Goal: Task Accomplishment & Management: Manage account settings

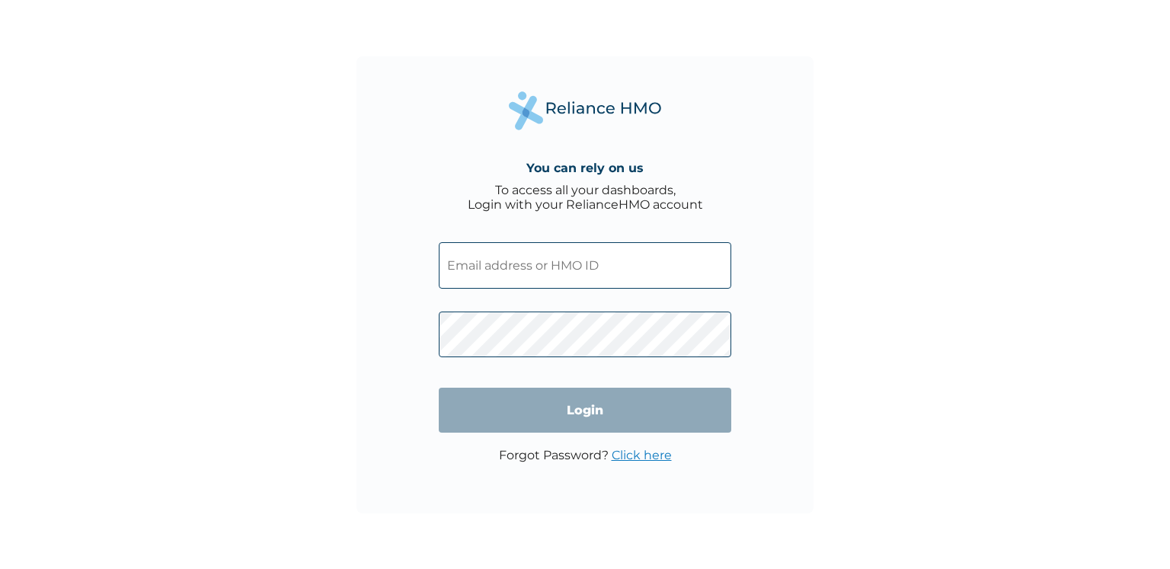
click at [576, 275] on input "text" at bounding box center [585, 265] width 292 height 46
paste input "SSS/10068/A"
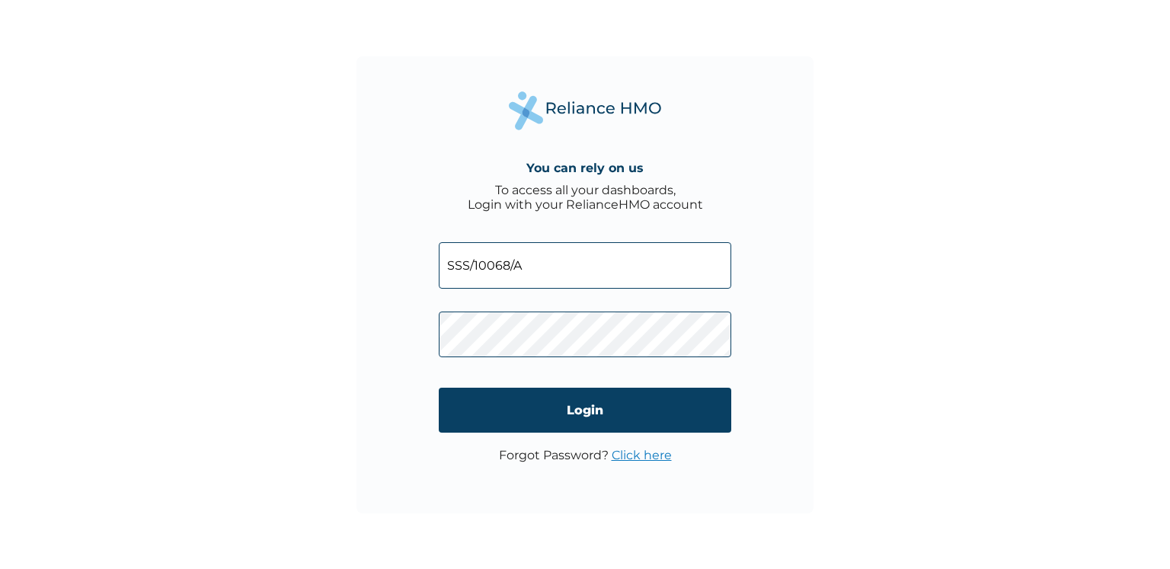
type input "SSS/10068/A"
click at [545, 267] on form "SSS/10068/A Login" at bounding box center [585, 338] width 292 height 222
drag, startPoint x: 545, startPoint y: 267, endPoint x: 420, endPoint y: 241, distance: 127.4
click at [420, 241] on div "You can rely on us To access all your dashboards, Login with your RelianceHMO a…" at bounding box center [584, 284] width 457 height 457
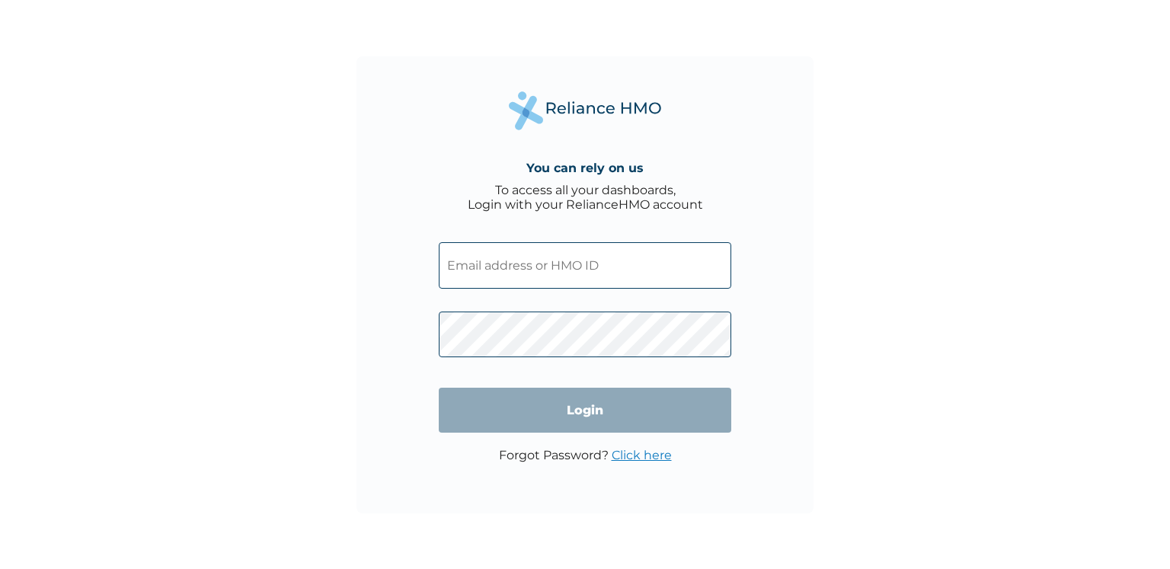
click at [552, 272] on input "text" at bounding box center [585, 265] width 292 height 46
type input "[EMAIL_ADDRESS][DOMAIN_NAME]"
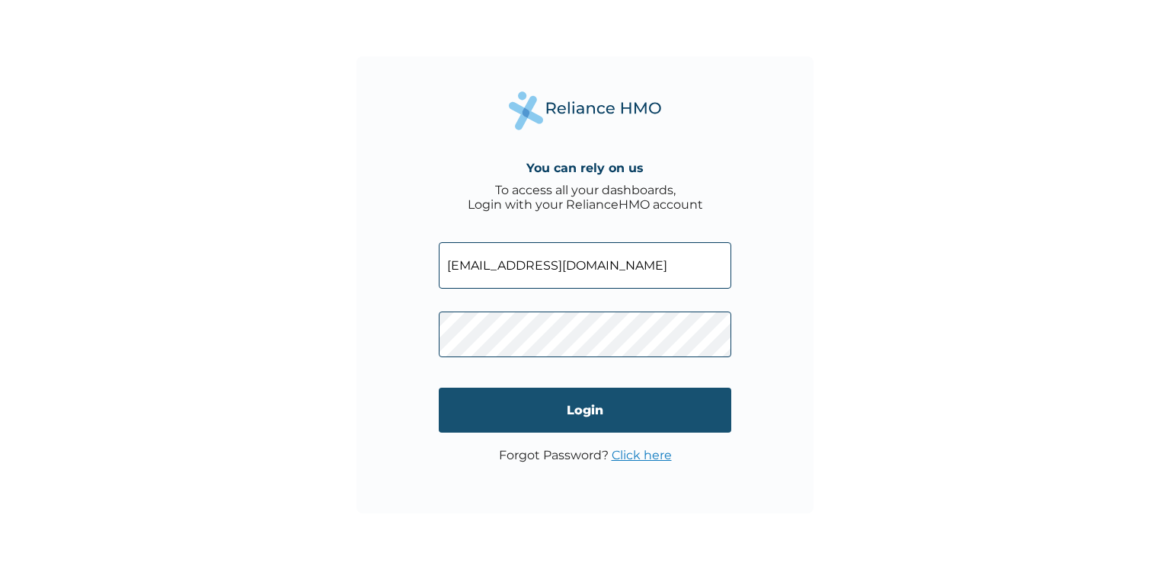
click at [609, 424] on input "Login" at bounding box center [585, 410] width 292 height 45
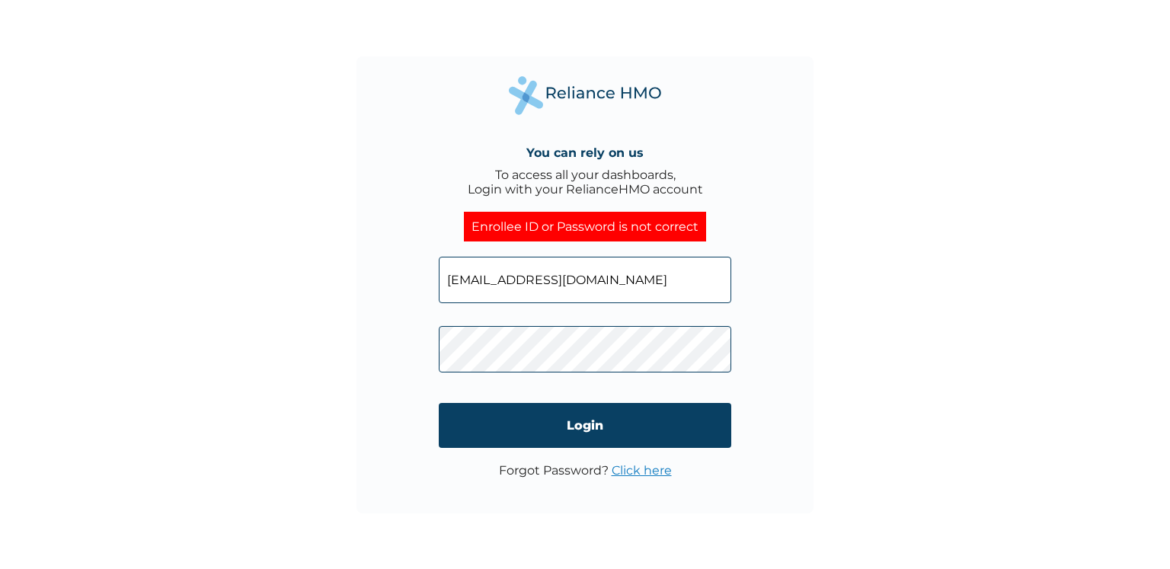
click at [616, 470] on link "Click here" at bounding box center [642, 470] width 60 height 14
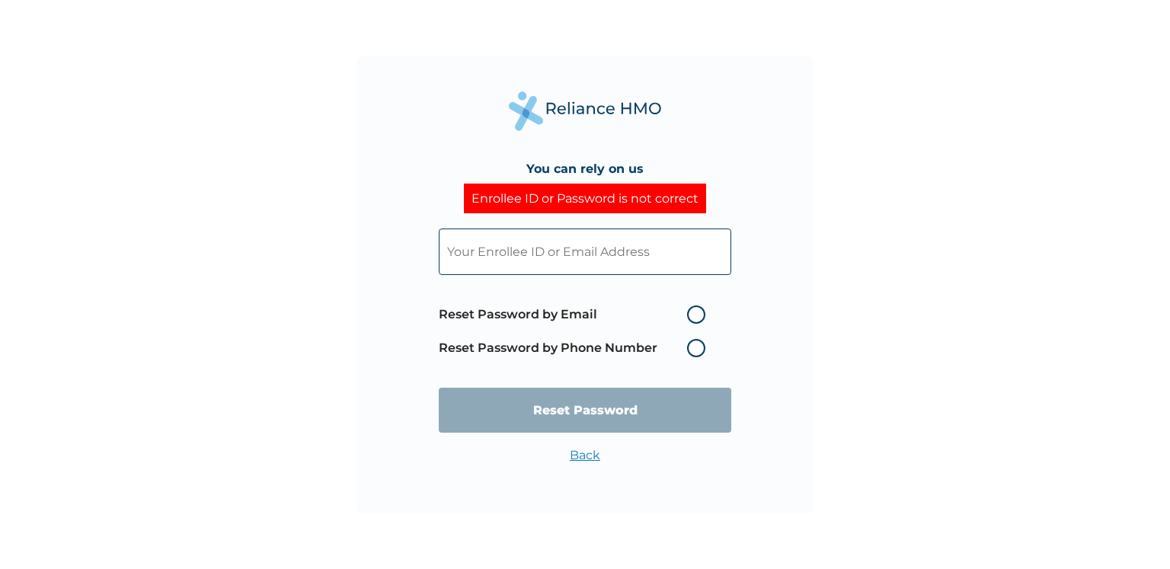
click at [528, 260] on input "text" at bounding box center [585, 251] width 292 height 46
paste input "SSS/10068/A"
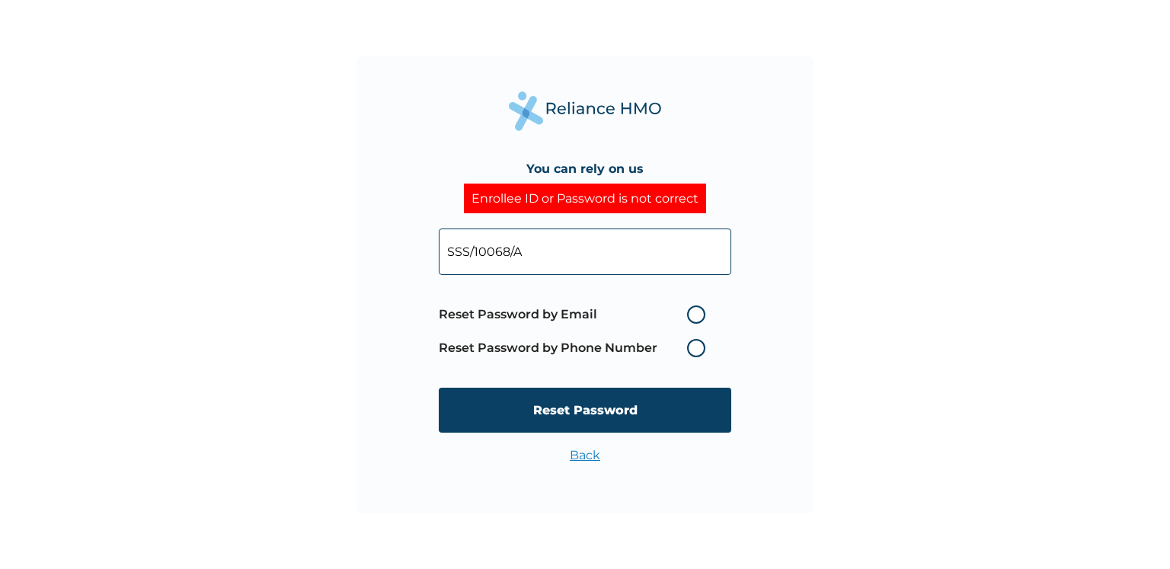
type input "SSS/10068/A"
click at [695, 309] on label "Reset Password by Email" at bounding box center [576, 314] width 274 height 18
click at [690, 309] on input "Reset Password by Email" at bounding box center [678, 314] width 24 height 24
radio input "true"
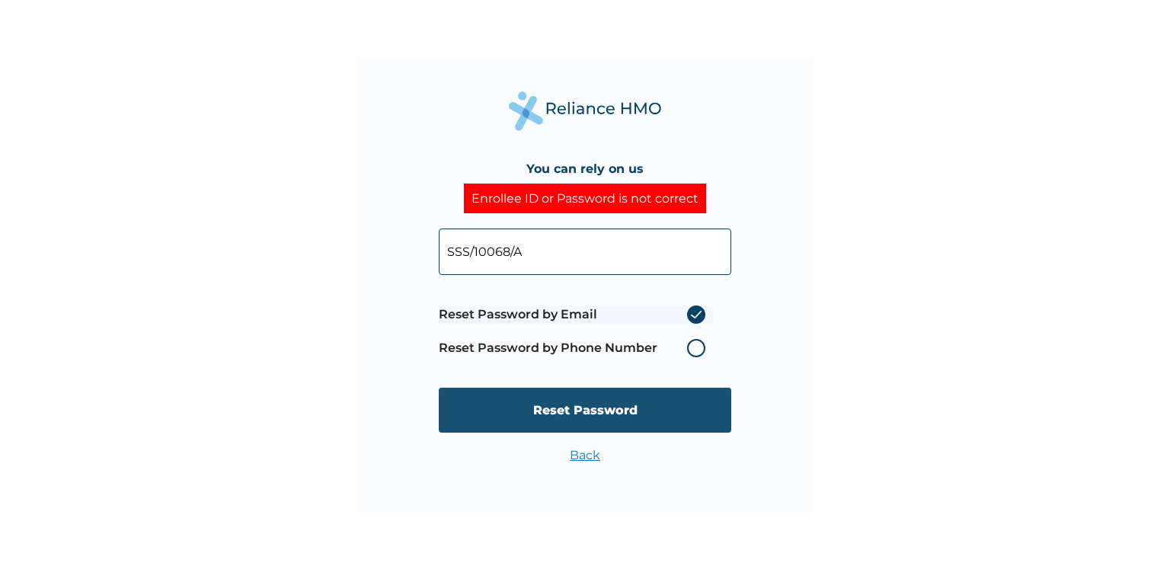
click at [642, 413] on input "Reset Password" at bounding box center [585, 410] width 292 height 45
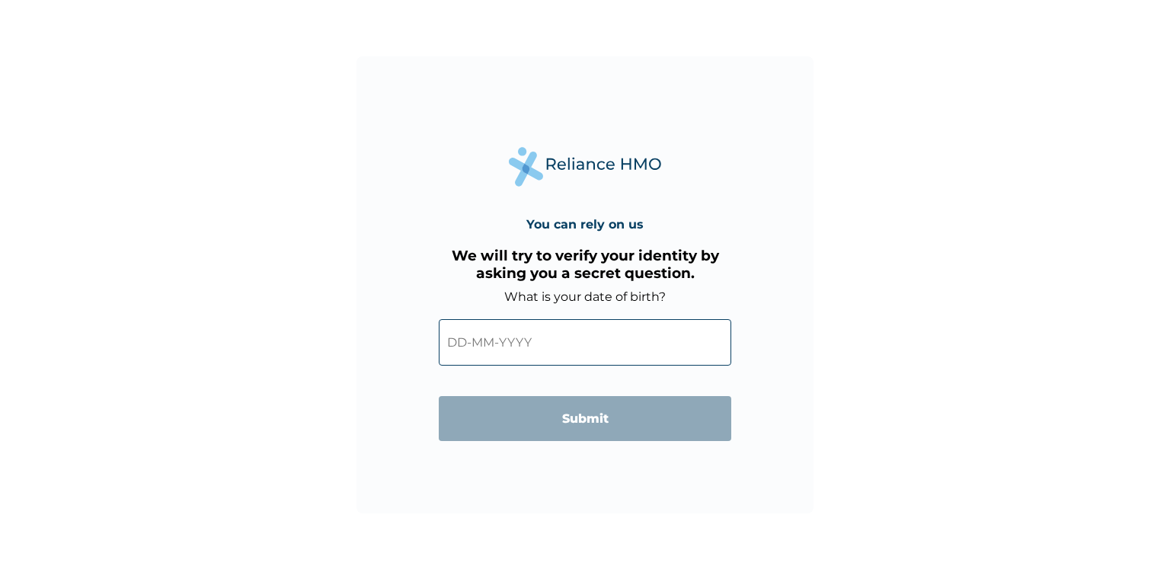
click at [612, 351] on input "text" at bounding box center [585, 342] width 292 height 46
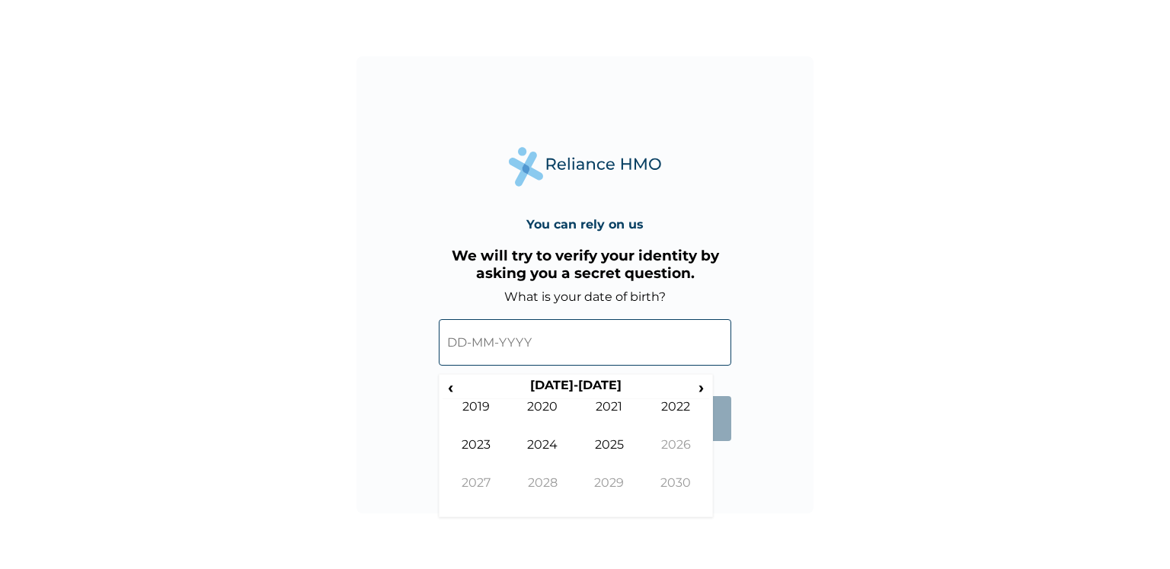
click at [612, 351] on input "text" at bounding box center [585, 342] width 292 height 46
click at [448, 391] on span "‹" at bounding box center [450, 387] width 16 height 19
click at [548, 479] on td "1998" at bounding box center [542, 494] width 67 height 38
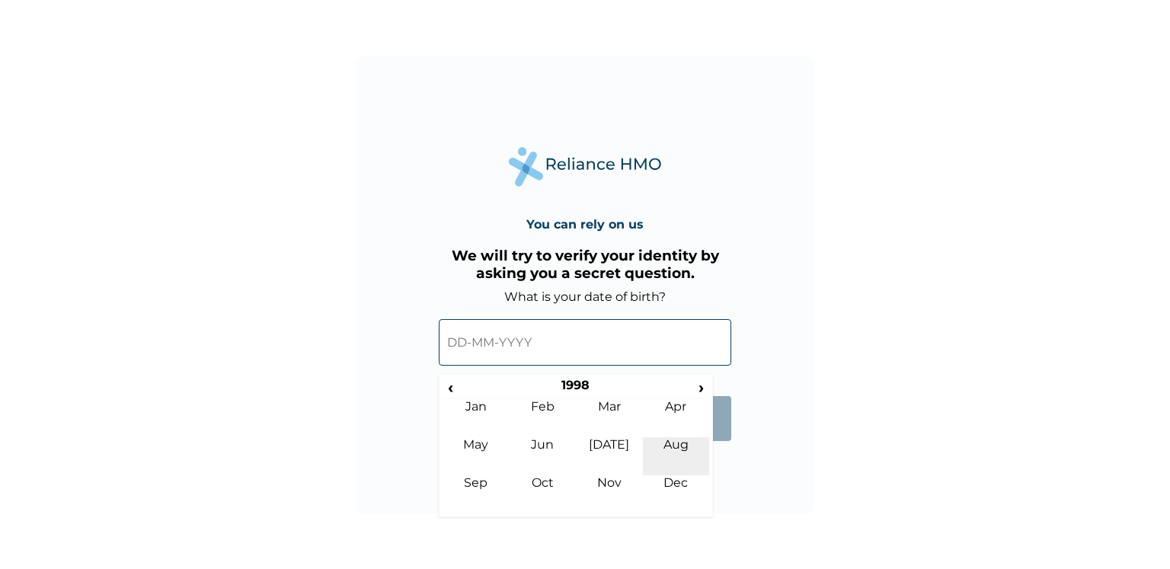
click at [672, 439] on td "Aug" at bounding box center [676, 456] width 67 height 38
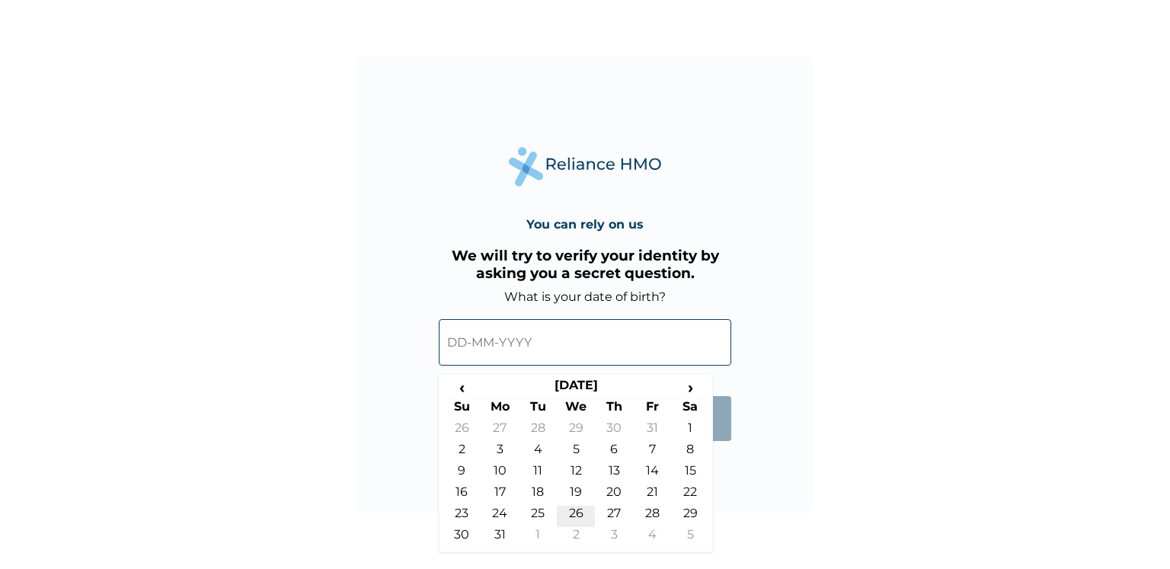
click at [573, 509] on td "26" at bounding box center [576, 516] width 38 height 21
type input "26-08-1998"
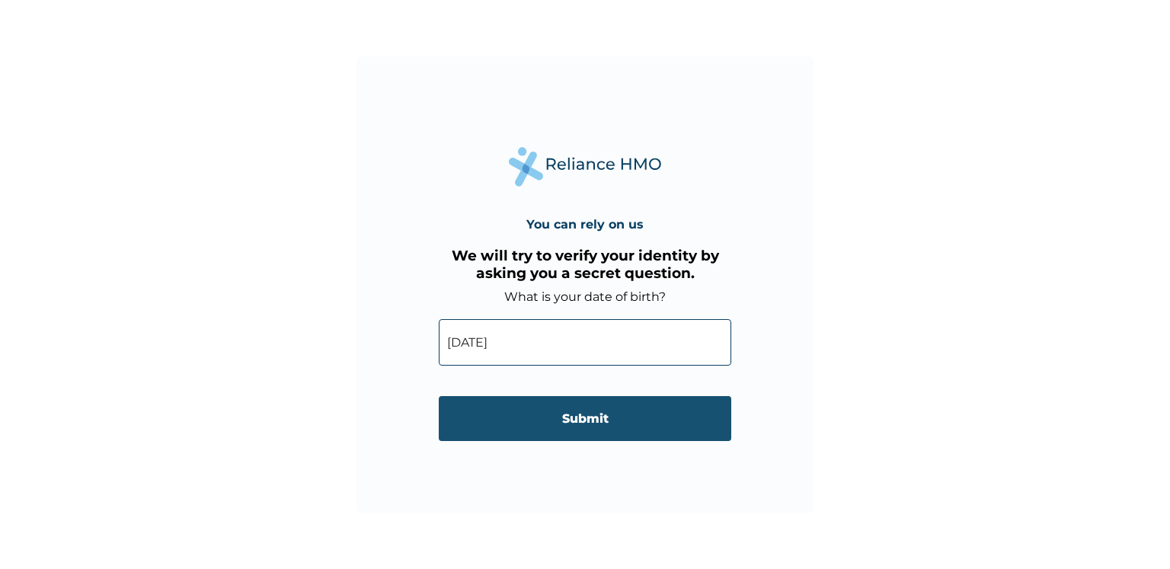
click at [567, 426] on input "Submit" at bounding box center [585, 418] width 292 height 45
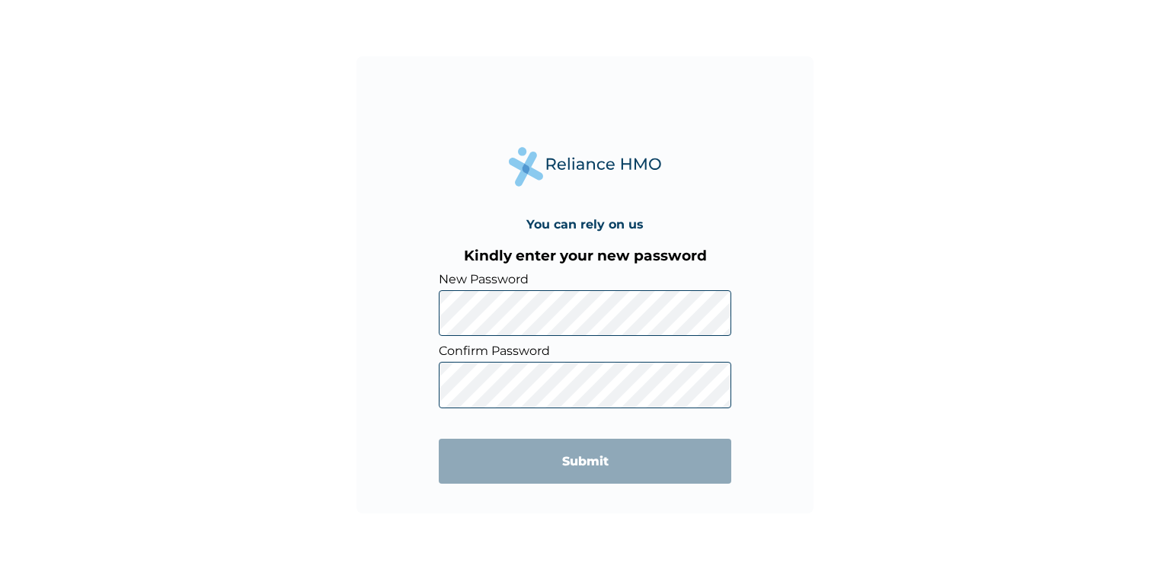
click at [822, 256] on div "You can rely on us Kindly enter your new password New Password Confirm Password…" at bounding box center [585, 284] width 1170 height 569
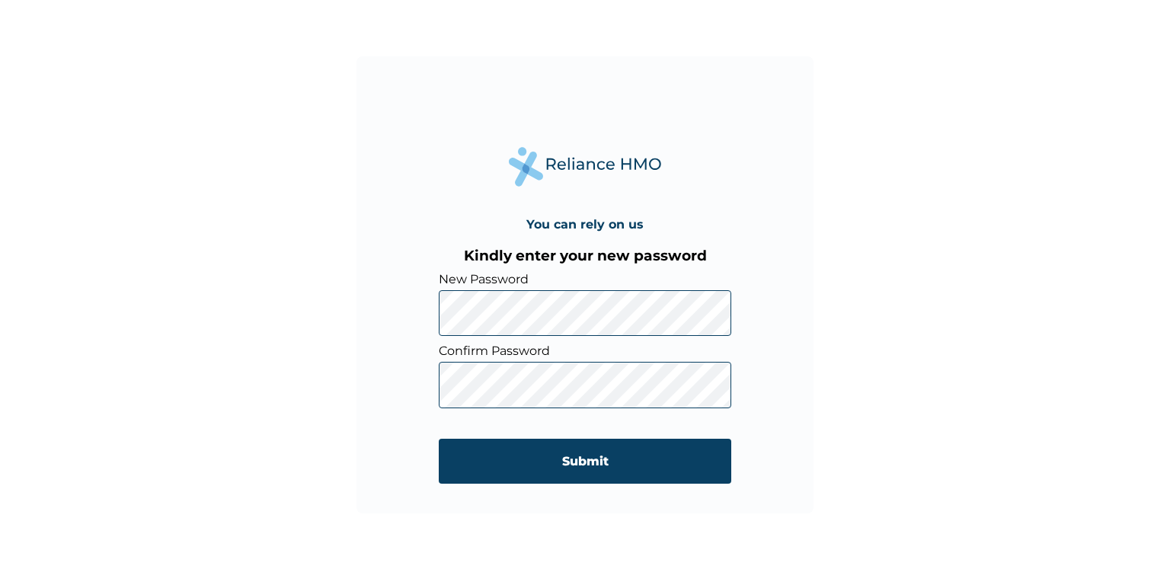
click at [169, 351] on div "You can rely on us Kindly enter your new password New Password Confirm Password…" at bounding box center [585, 284] width 1170 height 569
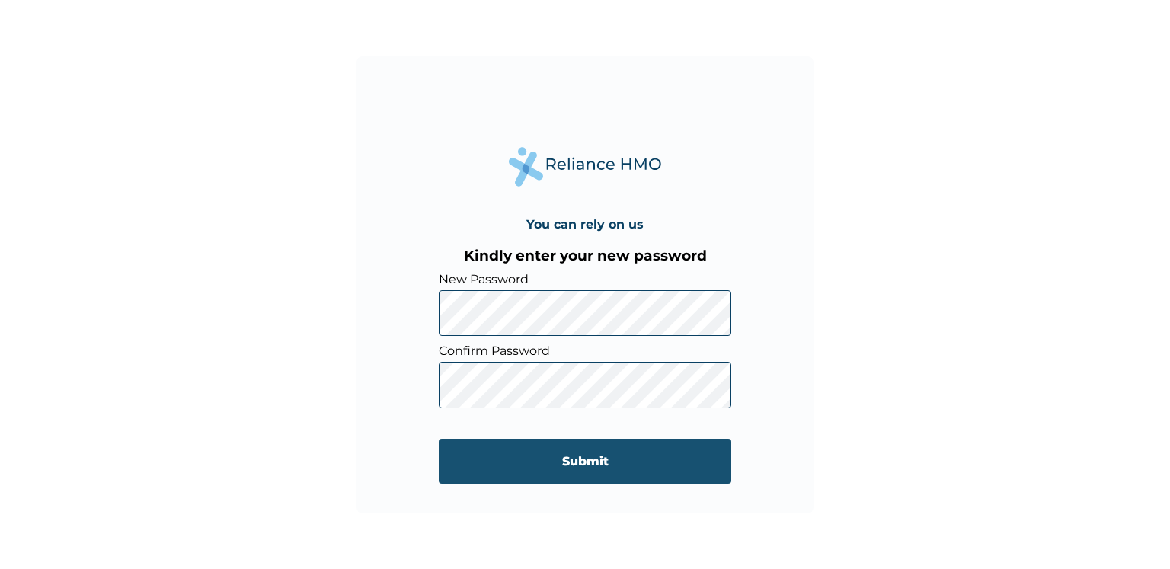
click at [547, 465] on input "Submit" at bounding box center [585, 461] width 292 height 45
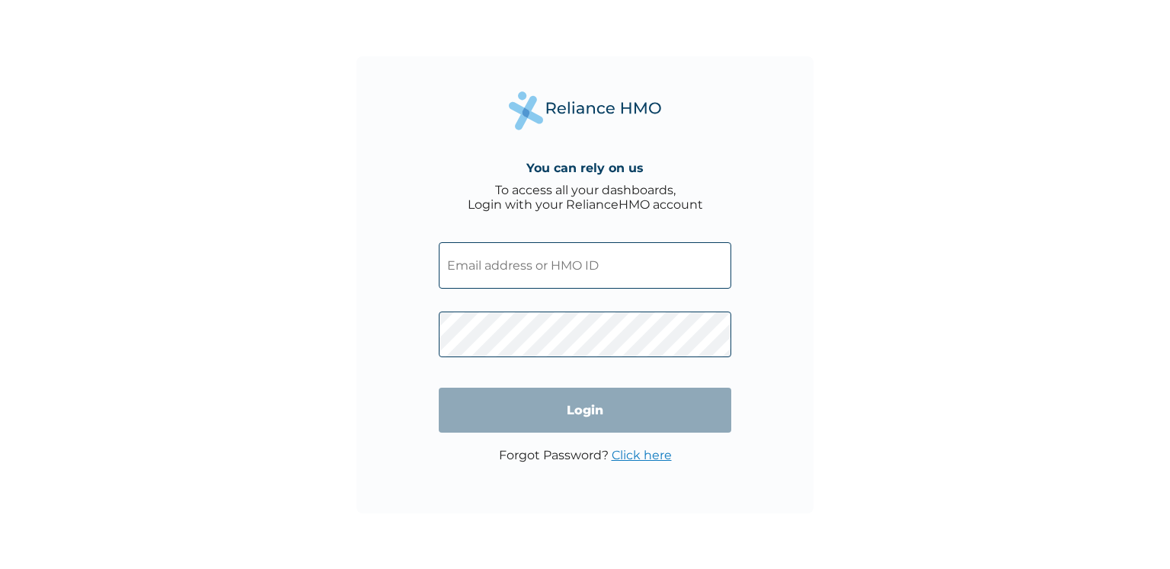
click at [570, 272] on input "text" at bounding box center [585, 265] width 292 height 46
type input "[EMAIL_ADDRESS][DOMAIN_NAME]"
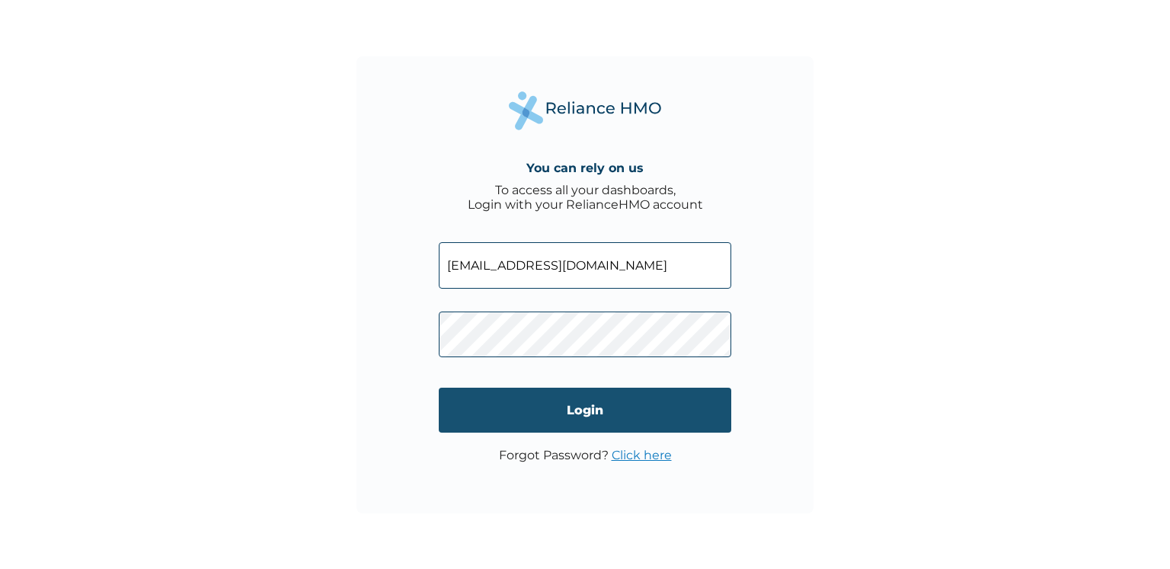
click at [535, 406] on input "Login" at bounding box center [585, 410] width 292 height 45
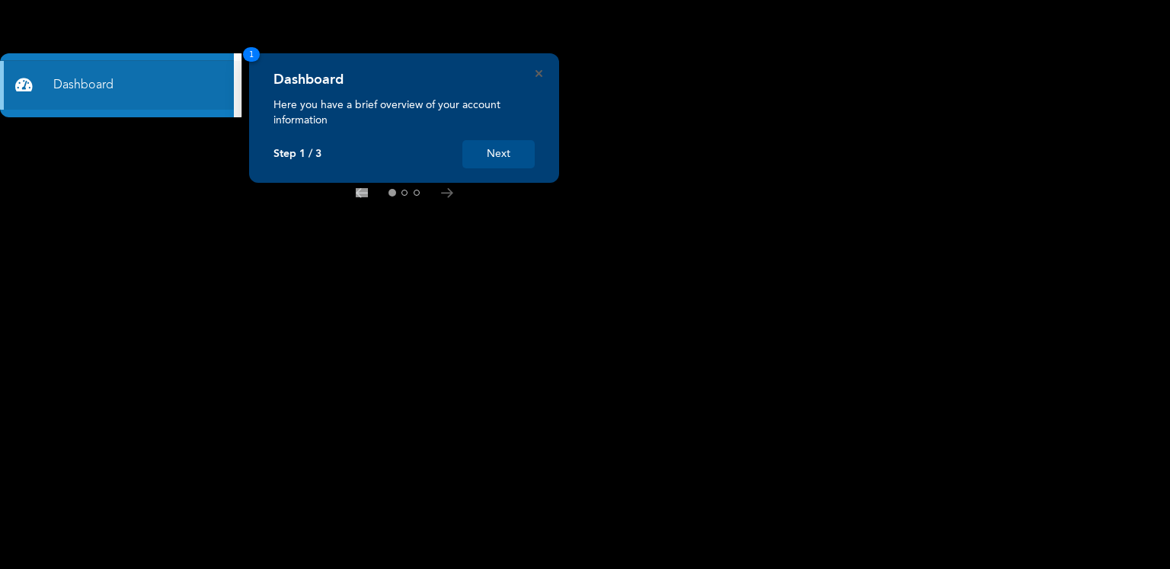
click at [516, 147] on button "Next" at bounding box center [498, 154] width 72 height 28
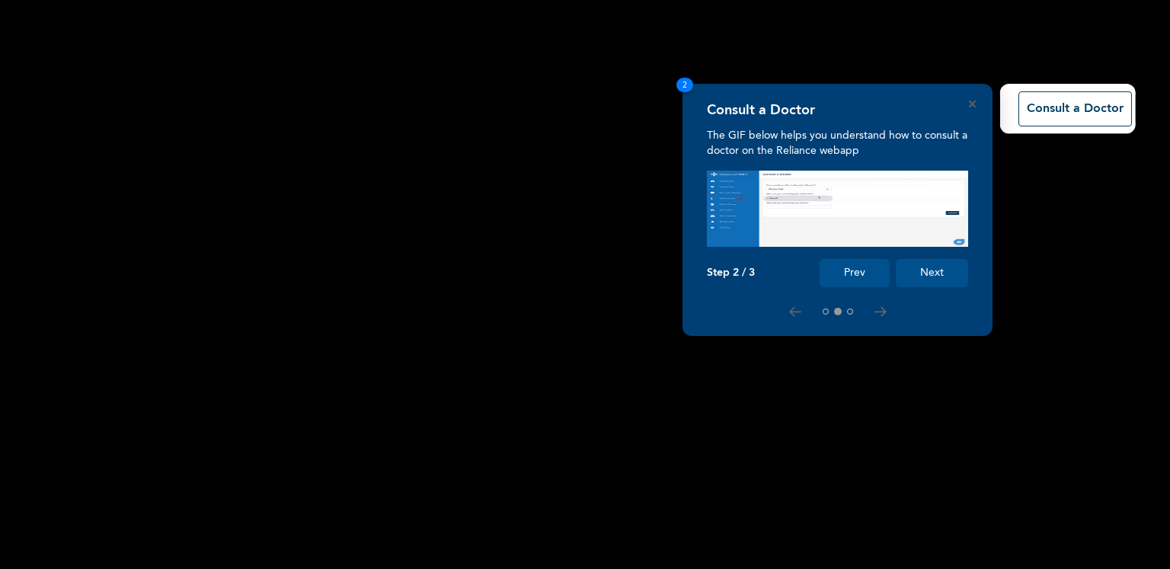
click at [928, 263] on button "Next" at bounding box center [932, 273] width 72 height 28
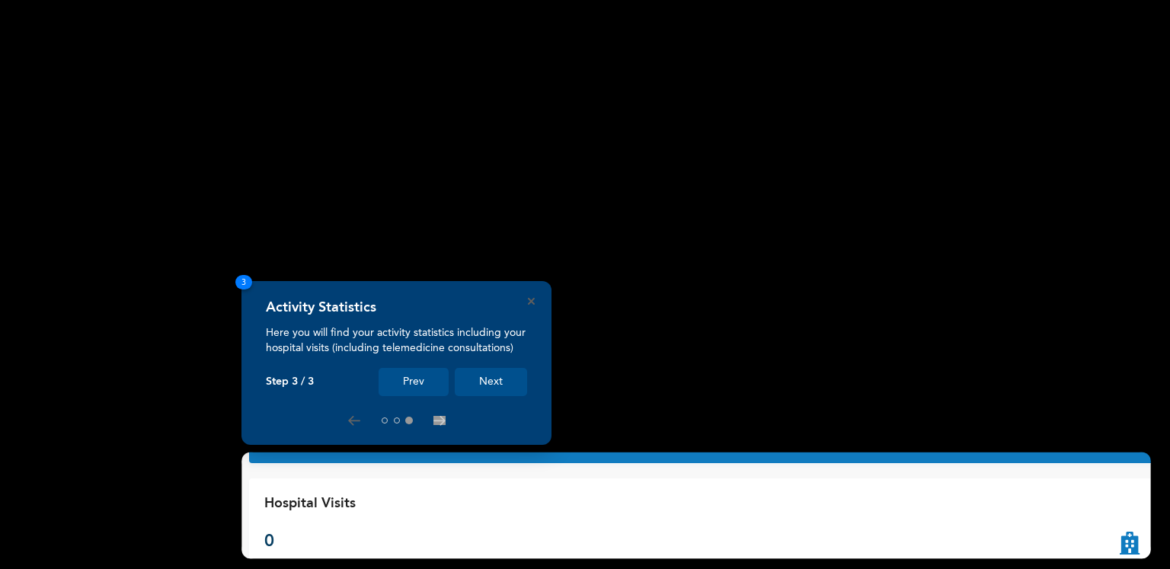
click at [483, 382] on button "Next" at bounding box center [491, 382] width 72 height 28
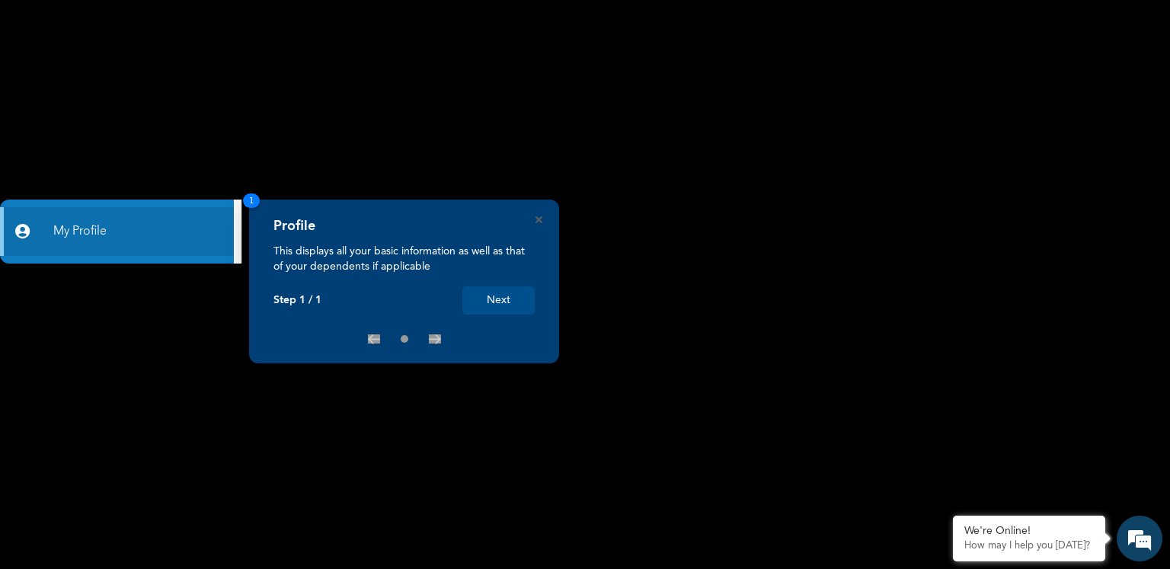
click at [484, 286] on button "Next" at bounding box center [498, 300] width 72 height 28
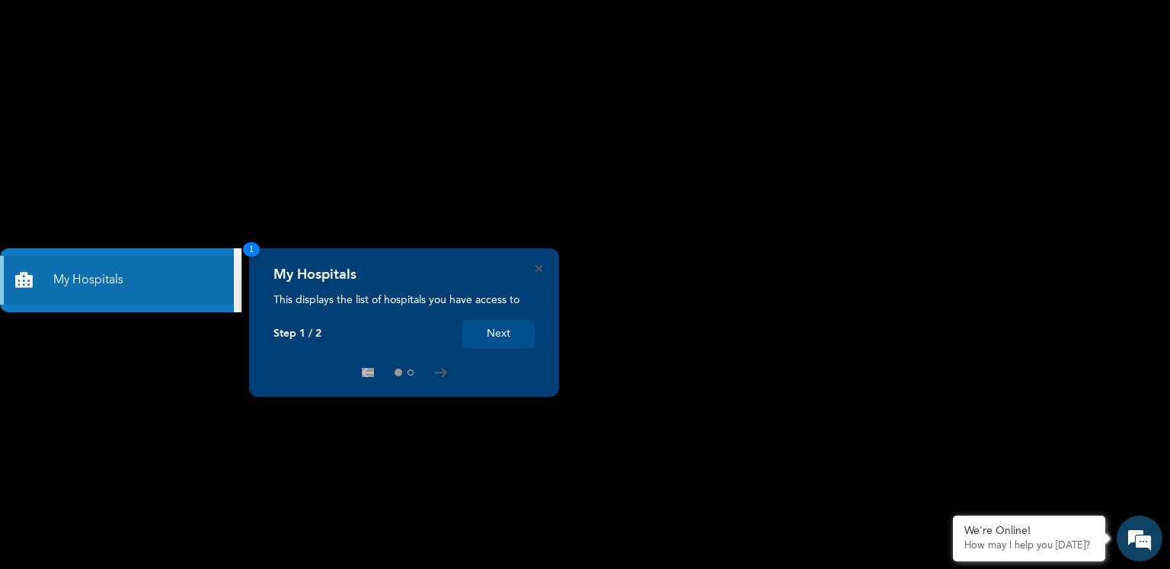
click at [536, 260] on div "My Hospitals This displays the list of hospitals you have access to Step 1 / 2 …" at bounding box center [404, 322] width 310 height 149
click at [499, 327] on button "Next" at bounding box center [498, 334] width 72 height 28
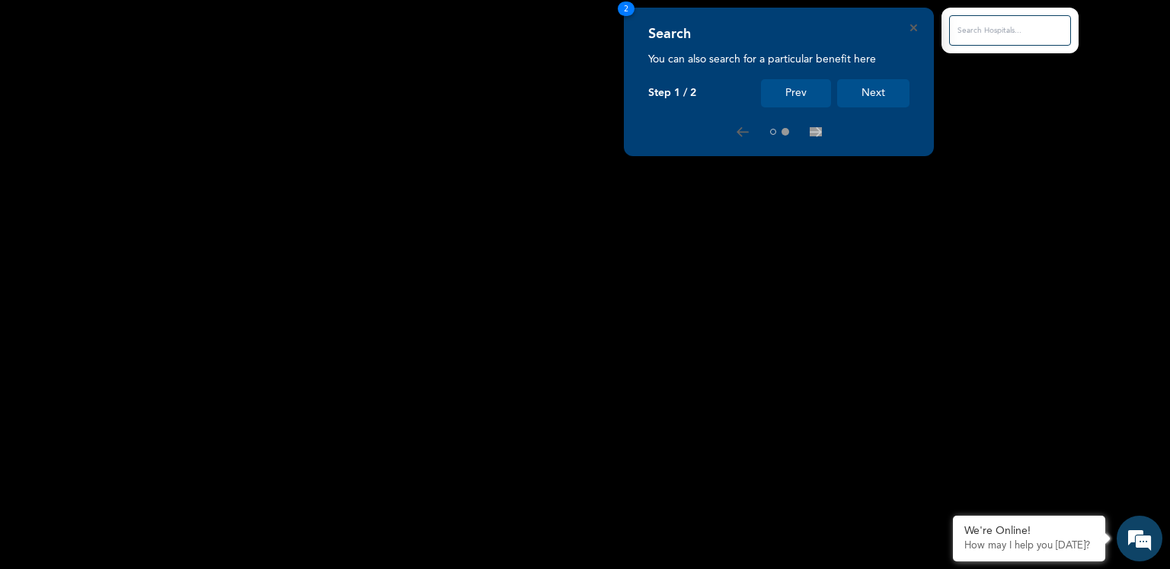
click at [870, 98] on button "Next" at bounding box center [873, 93] width 72 height 28
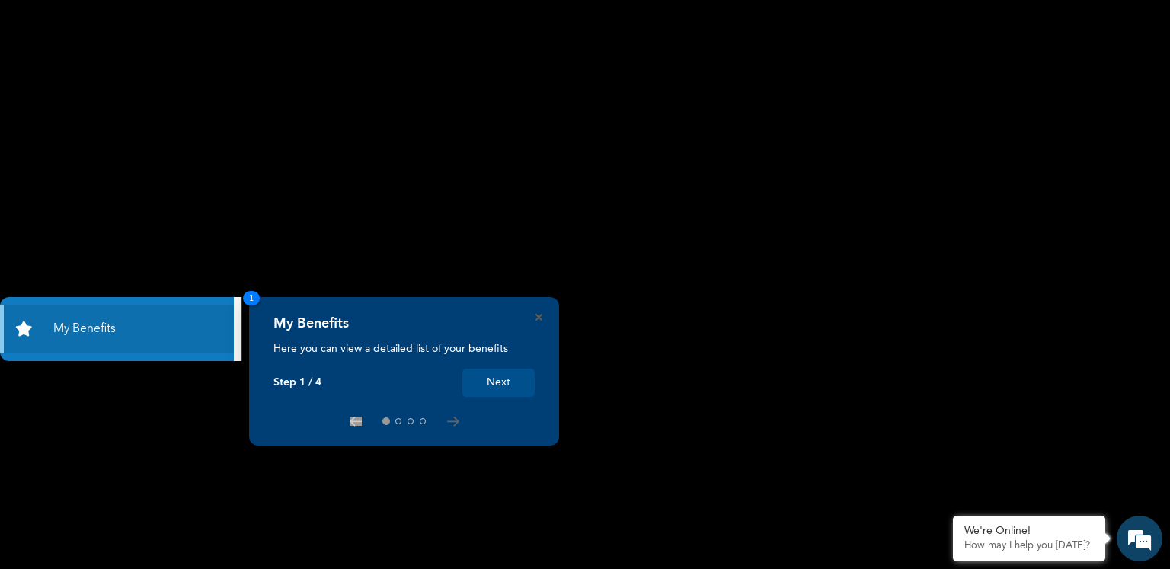
click at [506, 382] on button "Next" at bounding box center [498, 383] width 72 height 28
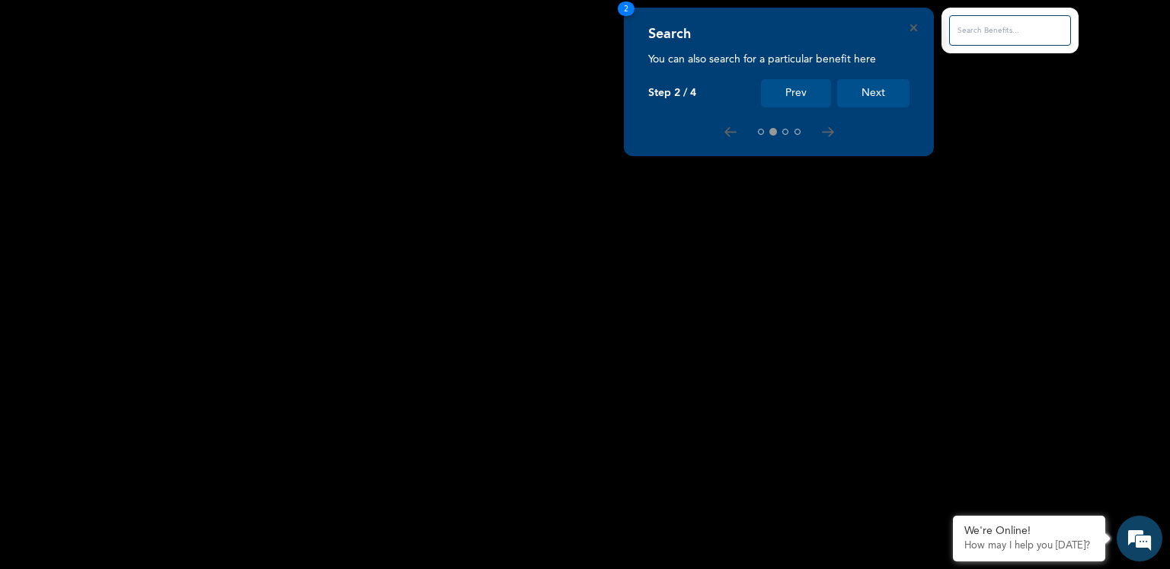
click at [864, 95] on button "Next" at bounding box center [873, 93] width 72 height 28
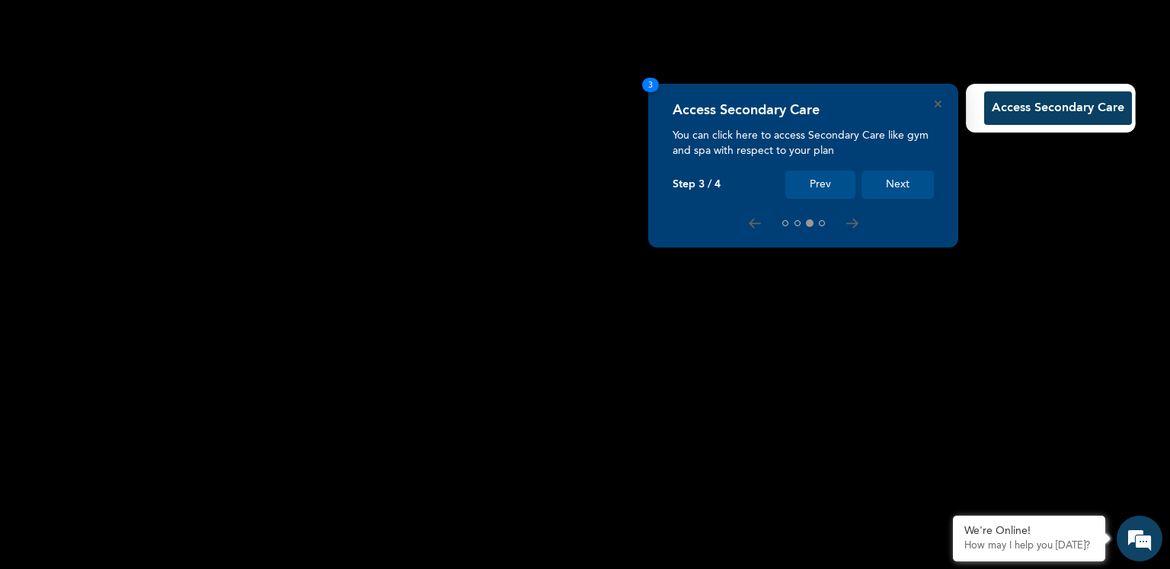
click at [883, 185] on button "Next" at bounding box center [897, 185] width 72 height 28
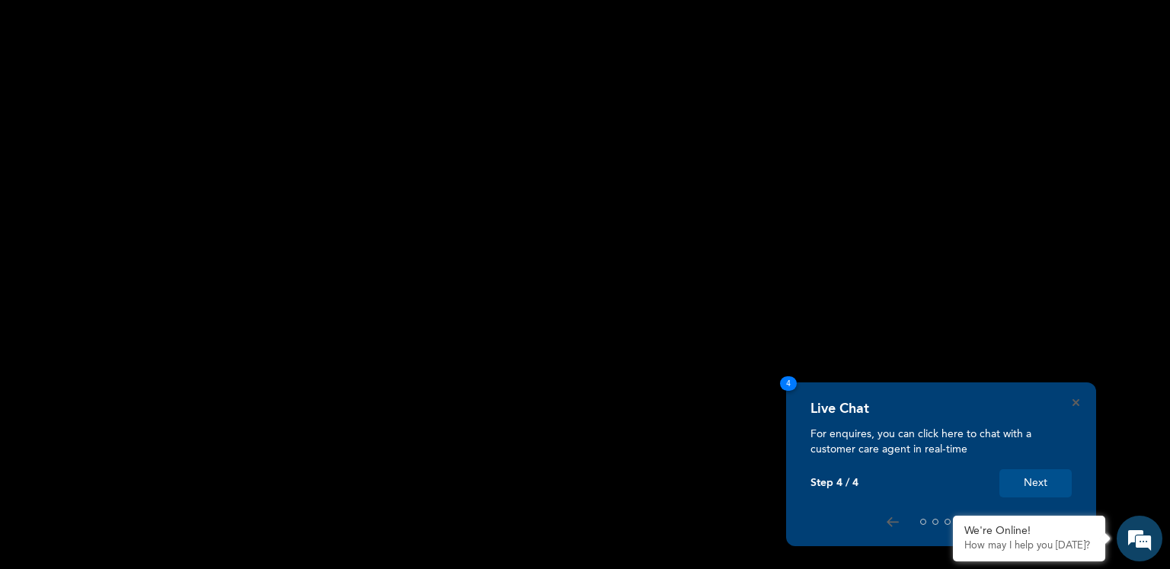
click at [1024, 487] on button "Next" at bounding box center [1035, 483] width 72 height 28
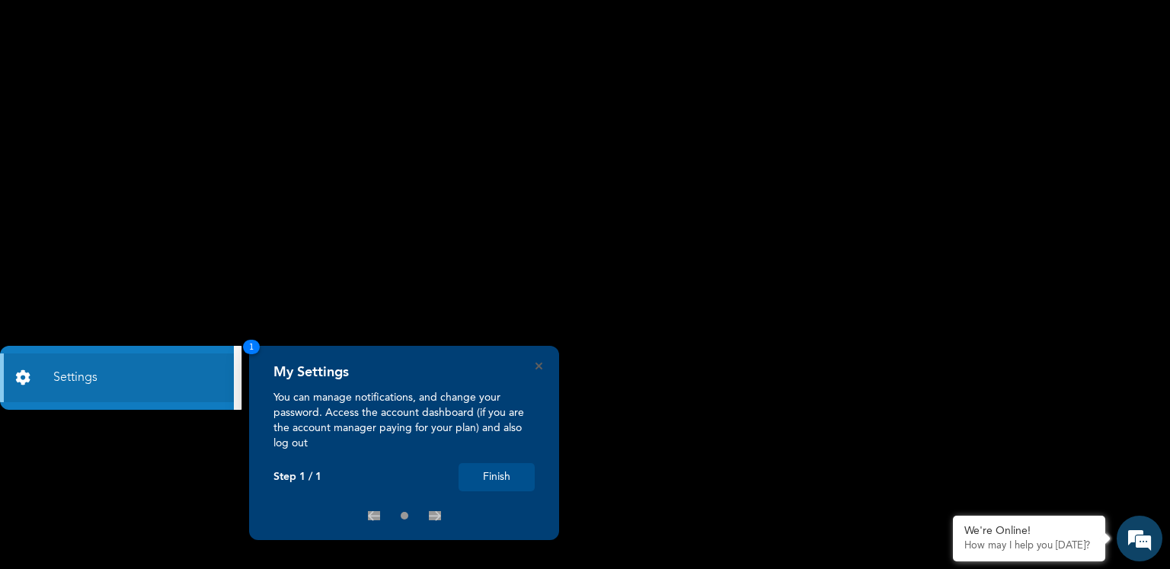
click at [500, 470] on button "Finish" at bounding box center [496, 477] width 76 height 28
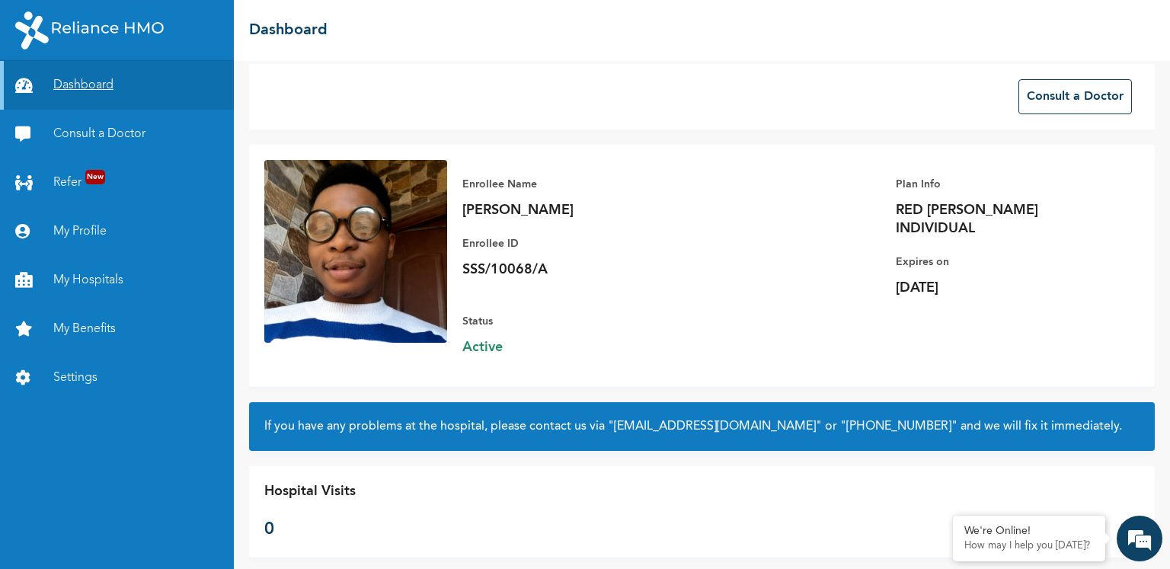
click at [164, 92] on link "Dashboard" at bounding box center [117, 85] width 234 height 49
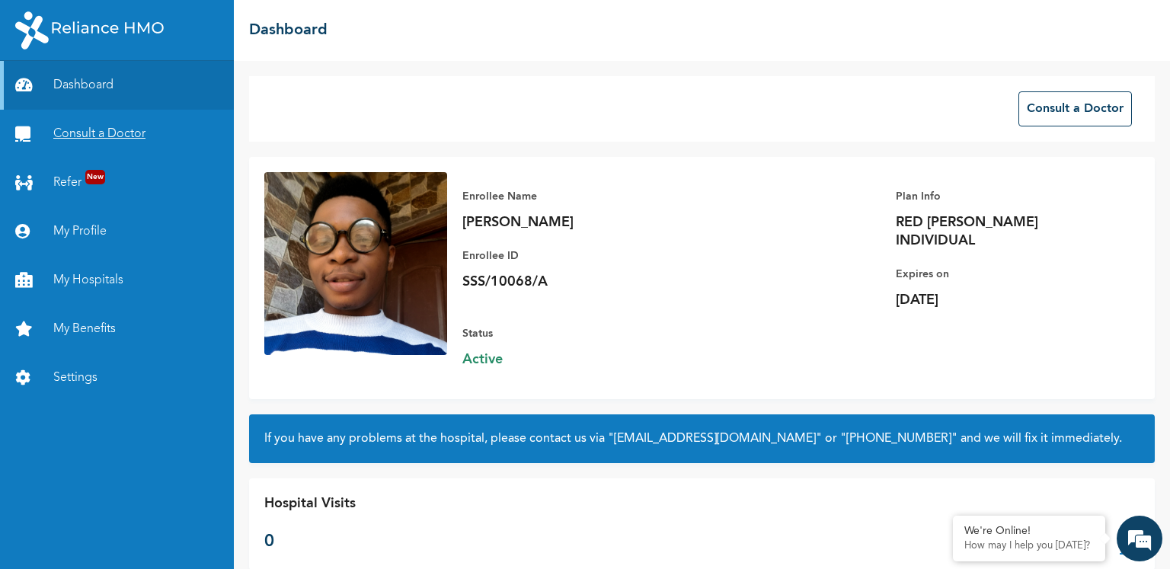
click at [164, 144] on link "Consult a Doctor" at bounding box center [117, 134] width 234 height 49
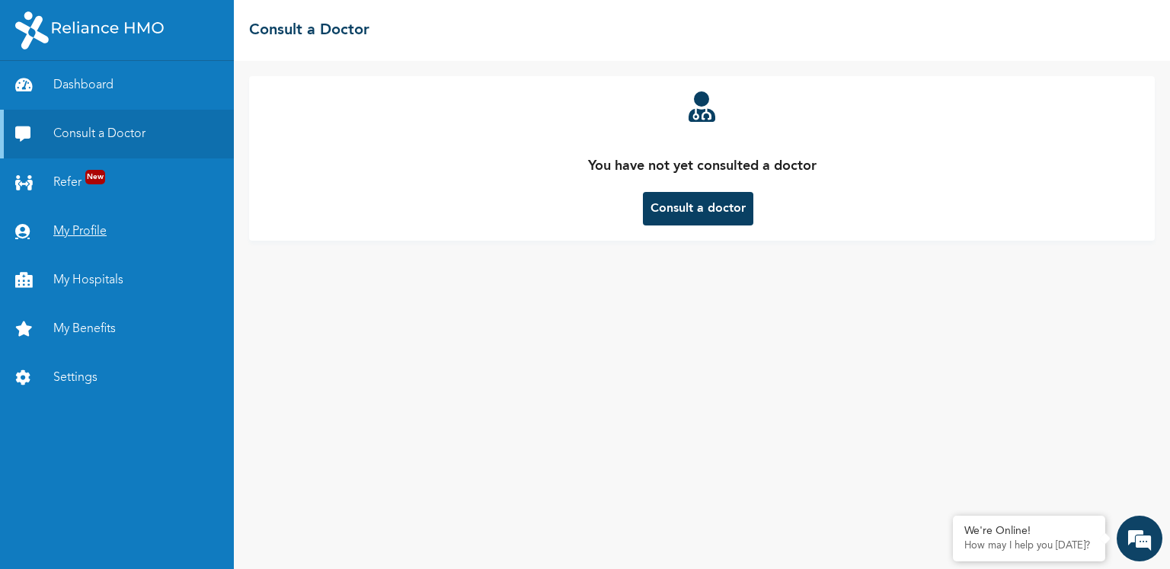
click at [88, 221] on link "My Profile" at bounding box center [117, 231] width 234 height 49
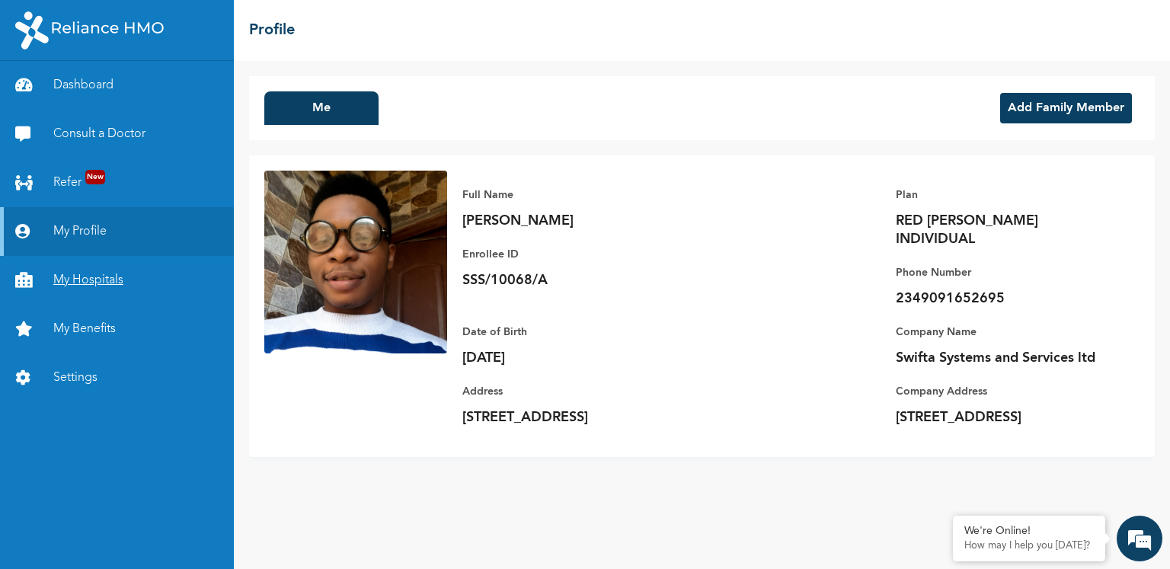
click at [118, 284] on link "My Hospitals" at bounding box center [117, 280] width 234 height 49
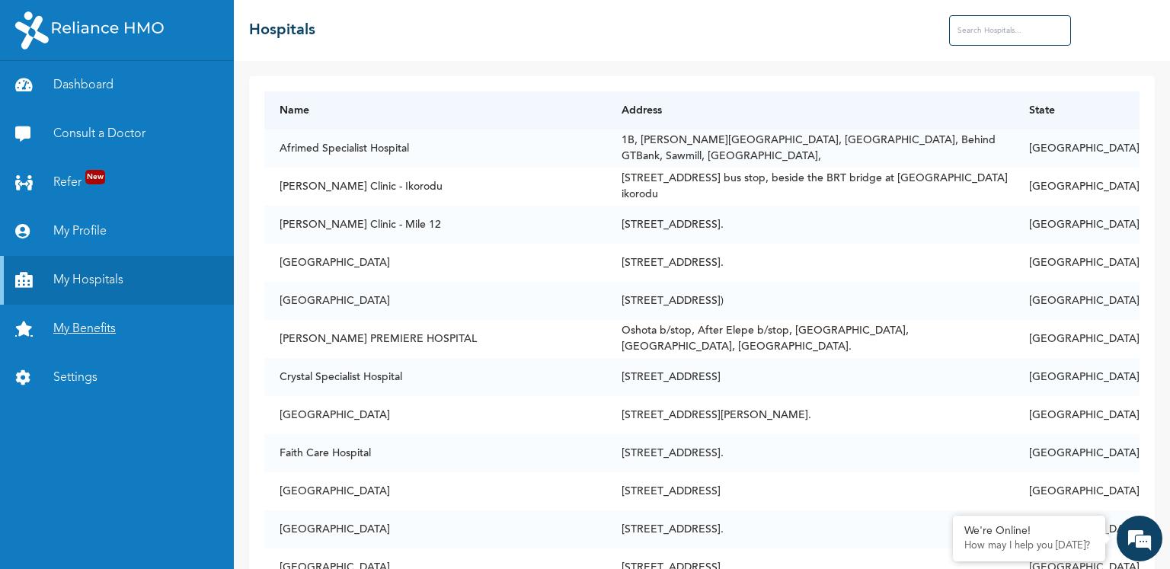
click at [88, 327] on link "My Benefits" at bounding box center [117, 329] width 234 height 49
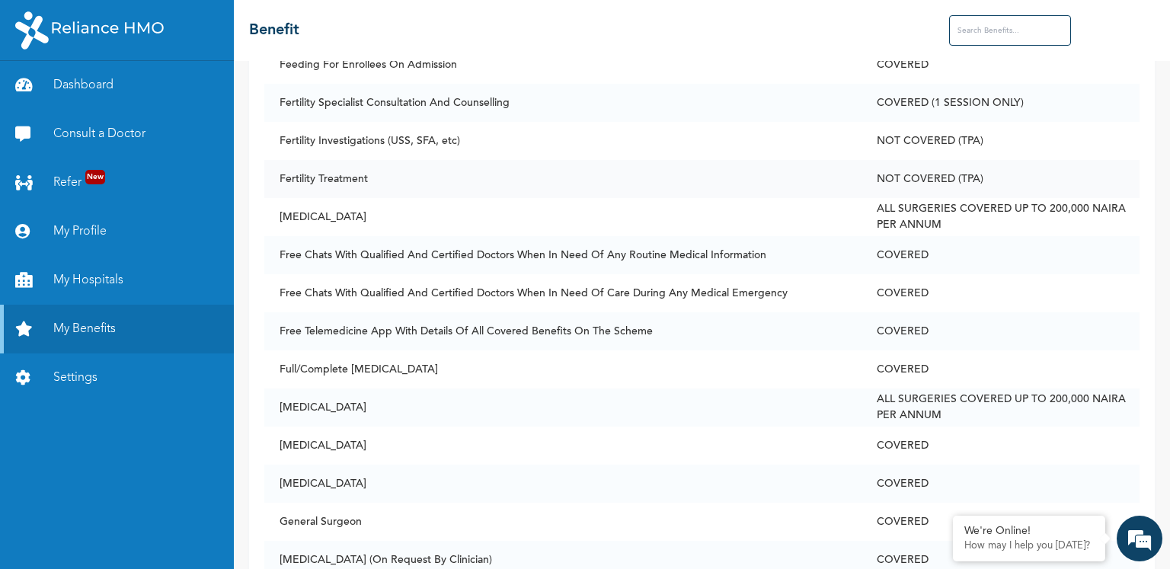
scroll to position [2342, 0]
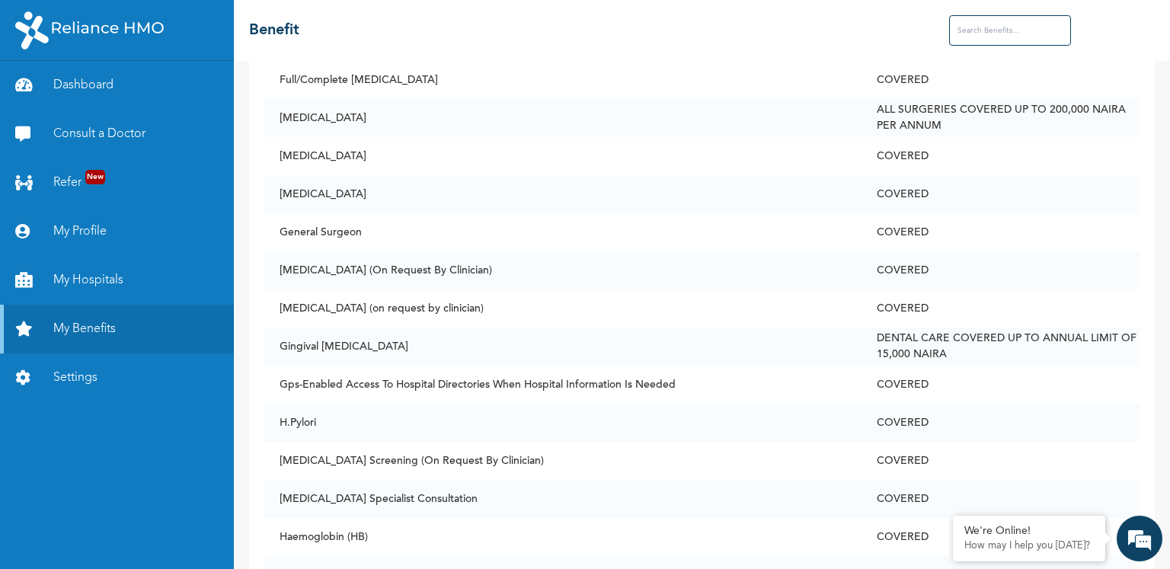
click at [591, 449] on td "[MEDICAL_DATA] Screening (On Request By Clinician)" at bounding box center [562, 461] width 597 height 38
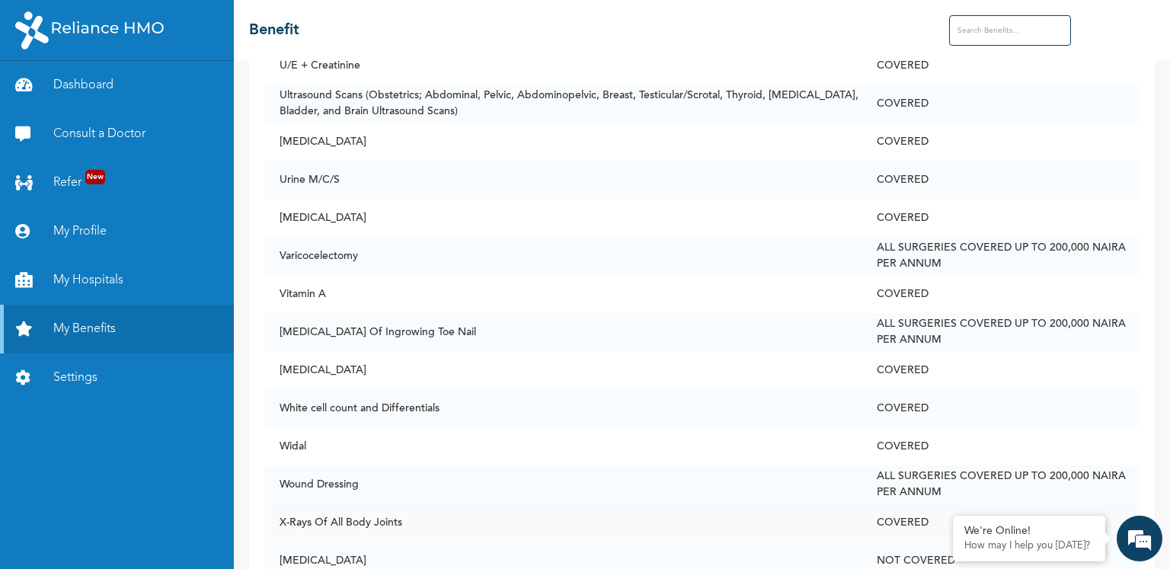
scroll to position [7280, 0]
click at [1004, 30] on input "text" at bounding box center [1010, 30] width 122 height 30
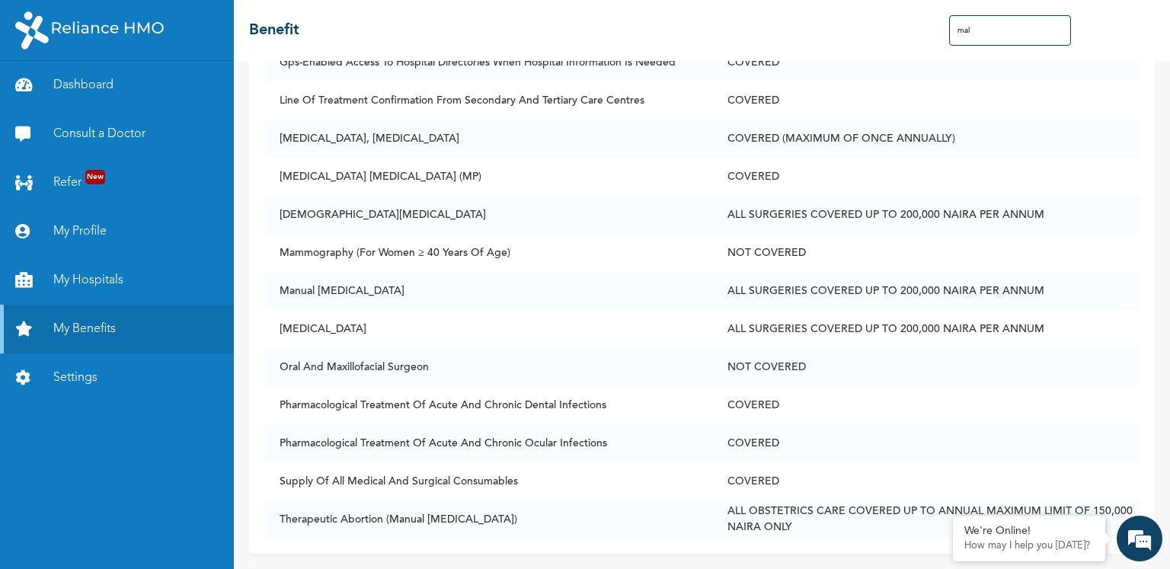
scroll to position [0, 0]
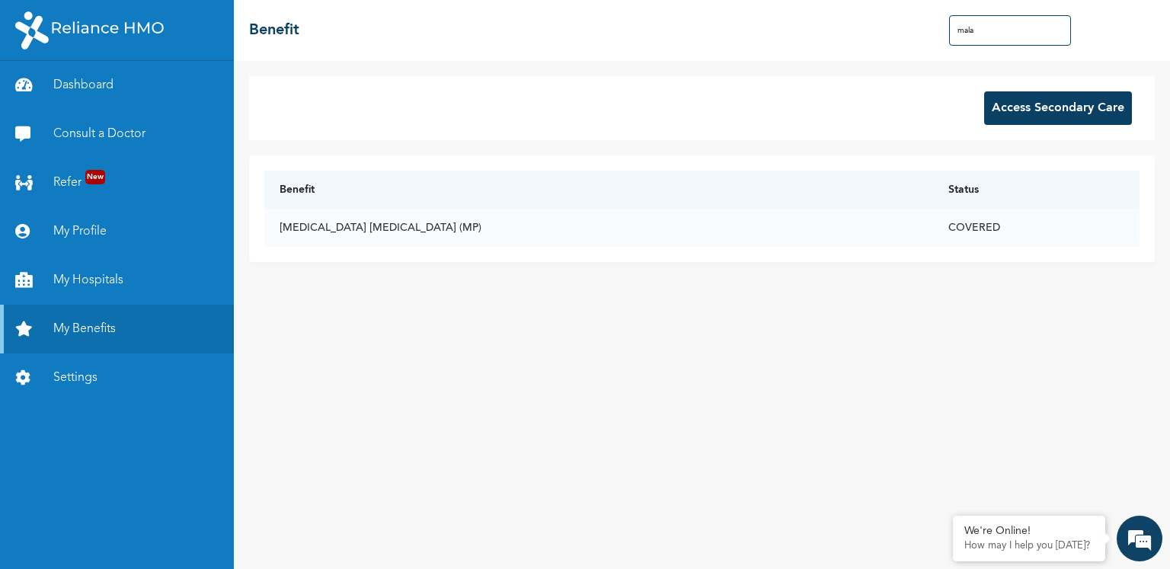
type input "mala"
click at [1080, 107] on button "Access Secondary Care" at bounding box center [1058, 108] width 148 height 34
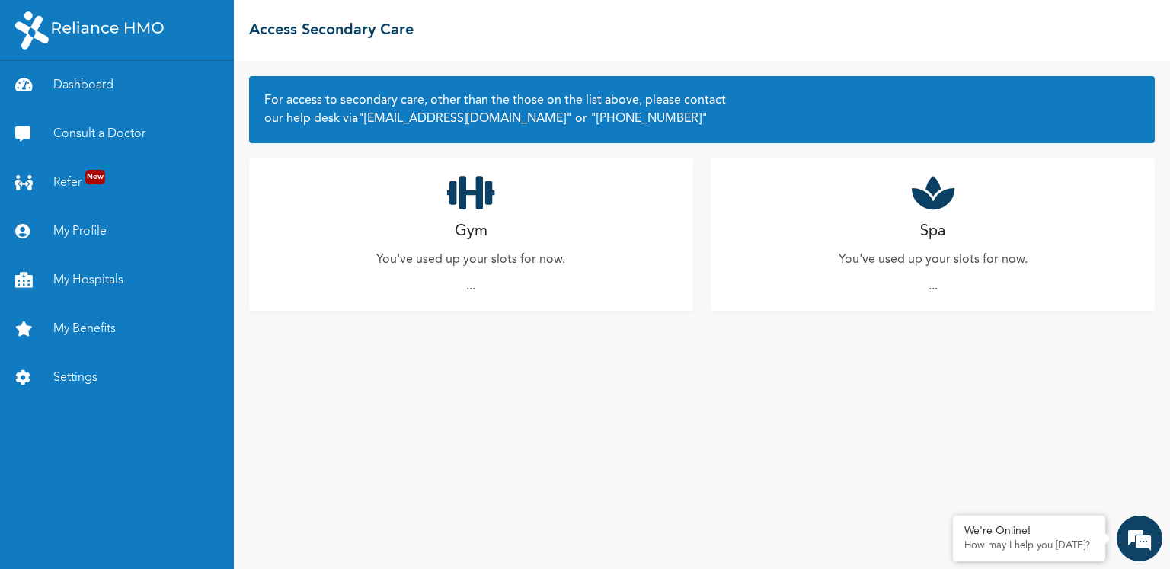
click at [510, 214] on div "Gym You've used up your slots for now. ..." at bounding box center [471, 234] width 444 height 152
click at [485, 264] on p "You've used up your slots for now." at bounding box center [470, 260] width 189 height 18
click at [466, 299] on div "Gym You've used up your slots for now. ..." at bounding box center [471, 234] width 444 height 152
click at [500, 281] on div "Gym You've used up your slots for now. ..." at bounding box center [471, 234] width 444 height 152
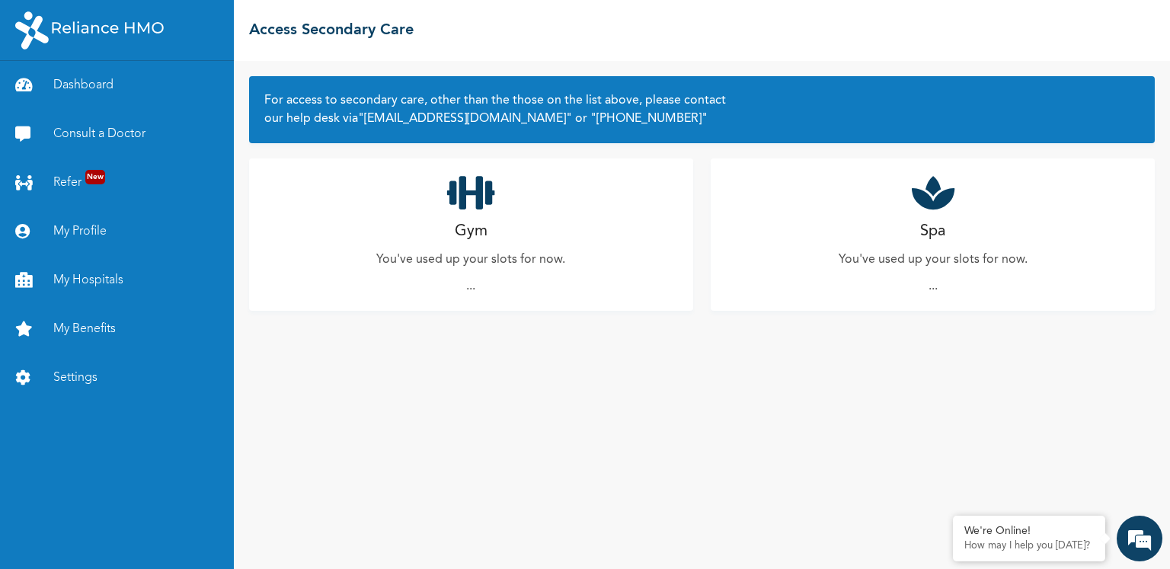
click at [953, 288] on div "Spa You've used up your slots for now. ..." at bounding box center [933, 234] width 444 height 152
click at [941, 197] on icon at bounding box center [933, 193] width 43 height 38
click at [827, 252] on div "Spa You've used up your slots for now. ..." at bounding box center [933, 234] width 444 height 152
click at [109, 335] on link "My Benefits" at bounding box center [117, 329] width 234 height 49
